Goal: Communication & Community: Connect with others

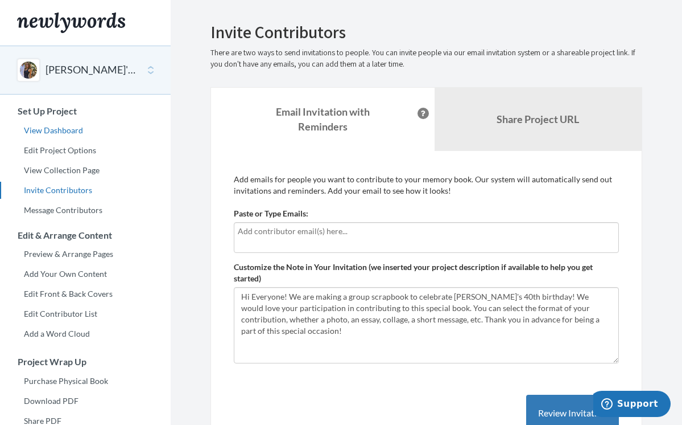
click at [69, 127] on link "View Dashboard" at bounding box center [85, 130] width 171 height 17
click at [546, 121] on b "Share Project URL" at bounding box center [538, 119] width 83 height 13
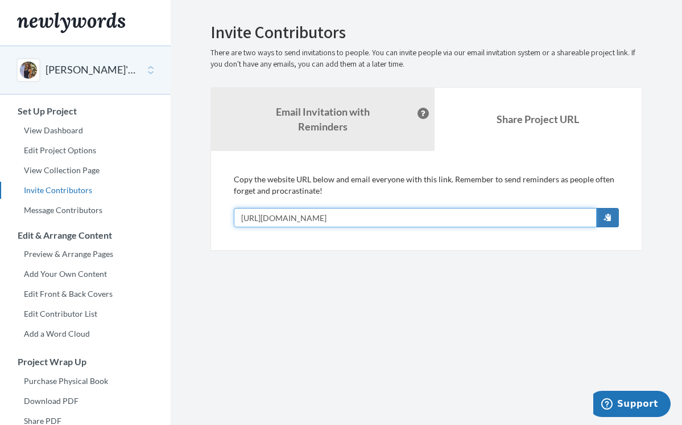
click at [518, 213] on input "[URL][DOMAIN_NAME]" at bounding box center [415, 217] width 363 height 19
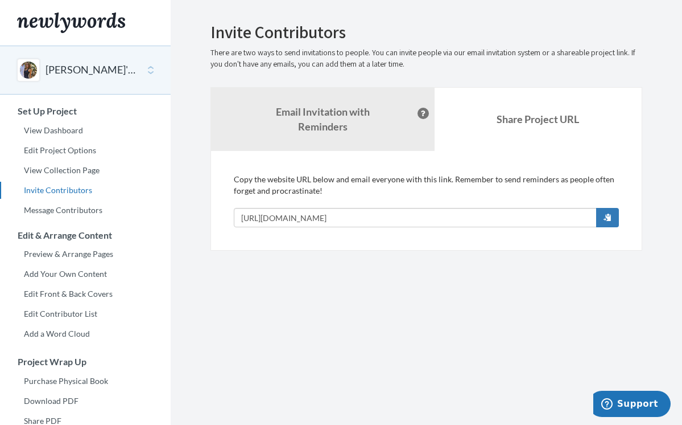
click at [72, 189] on link "Invite Contributors" at bounding box center [85, 190] width 171 height 17
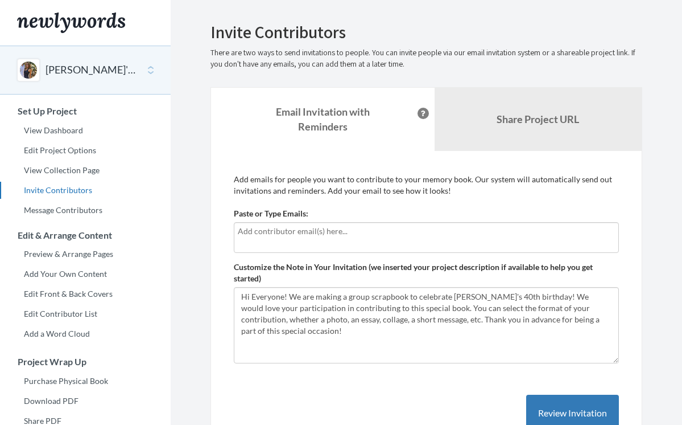
click at [288, 234] on input "text" at bounding box center [426, 231] width 377 height 13
type input "caseyturnerattar@gmail.com"
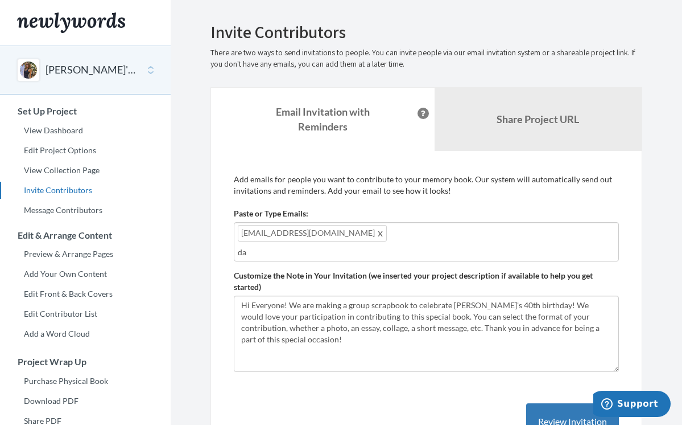
type input "d"
type input "sayeedattar1@gmail.con"
click at [464, 231] on span at bounding box center [468, 233] width 9 height 14
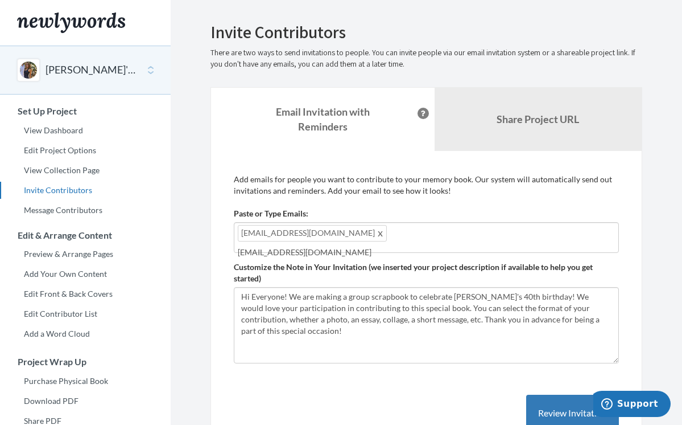
type input "sayeedattar1@gmail.com"
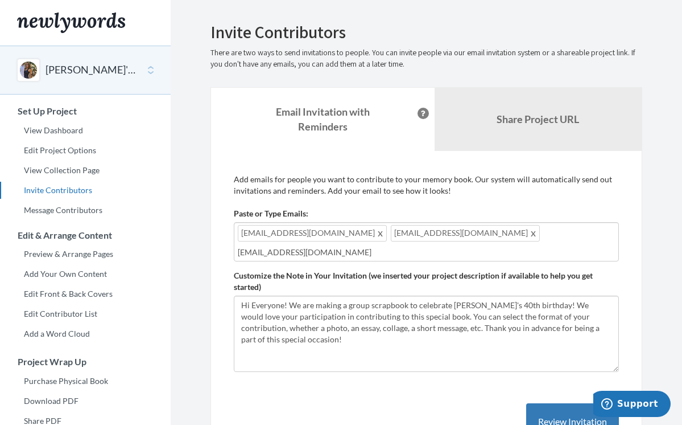
type input "egworley@gmail.com"
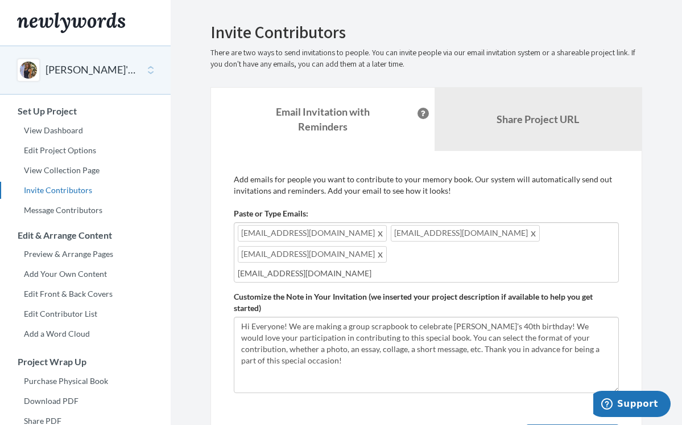
type input "lesliet77@gmail.com"
type input "tnobles@gmail.com"
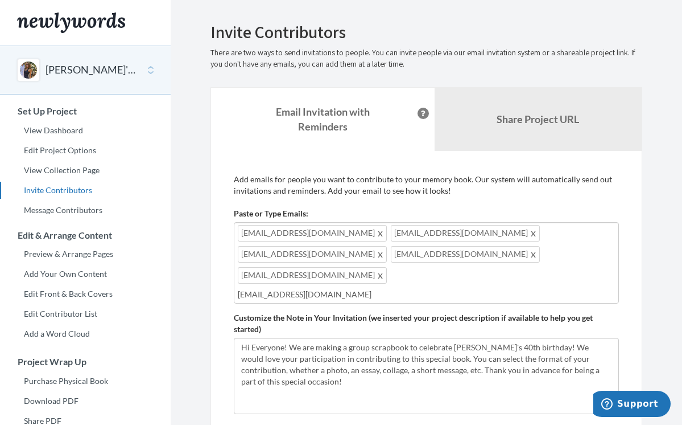
type input "debbieturner325@gmail.com"
type input "randy@jrandyturner.com"
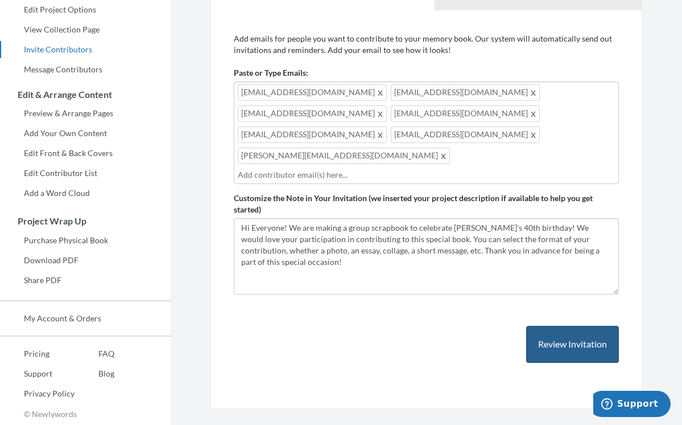
scroll to position [140, 0]
click at [569, 326] on button "Review Invitation" at bounding box center [572, 344] width 93 height 37
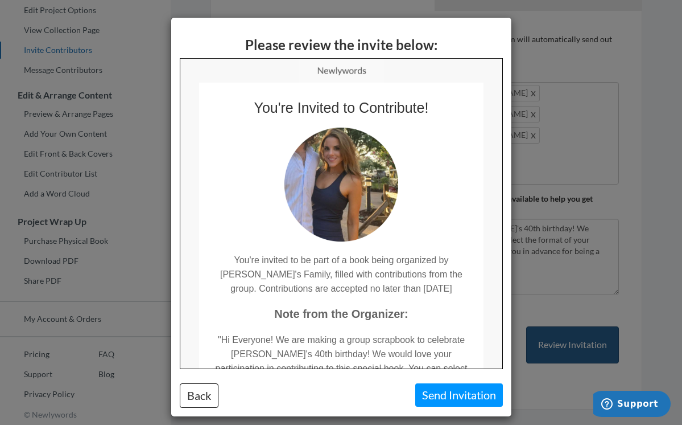
scroll to position [0, 0]
click at [459, 395] on button "Send Invitation" at bounding box center [459, 394] width 88 height 23
